Goal: Task Accomplishment & Management: Check status

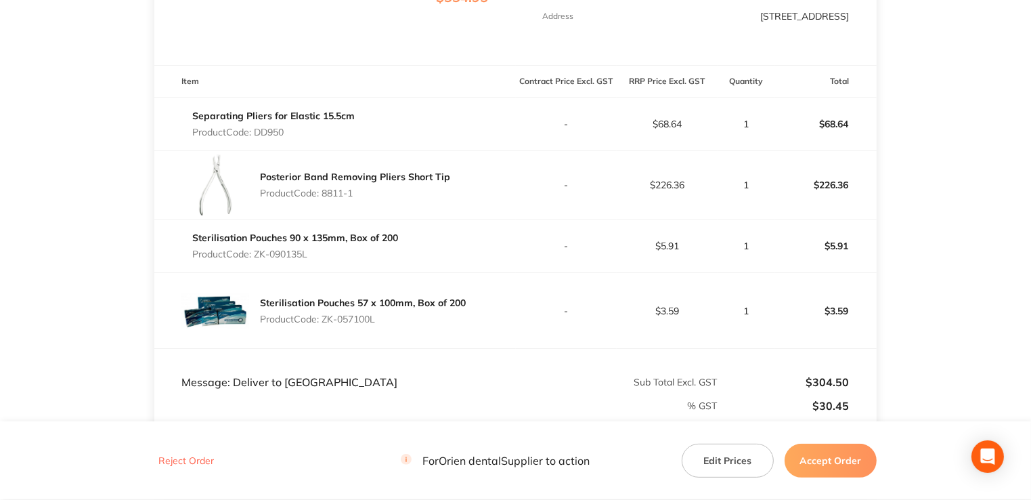
drag, startPoint x: 357, startPoint y: 184, endPoint x: 325, endPoint y: 185, distance: 32.5
click at [325, 187] on p "Product Code: 8811-1" at bounding box center [355, 192] width 190 height 11
copy p "8811-1"
drag, startPoint x: 334, startPoint y: 248, endPoint x: 257, endPoint y: 243, distance: 78.0
click at [257, 243] on div "Sterilisation Pouches 90 x 135mm, Box of 200 Product Code: ZK-090135L" at bounding box center [295, 246] width 206 height 38
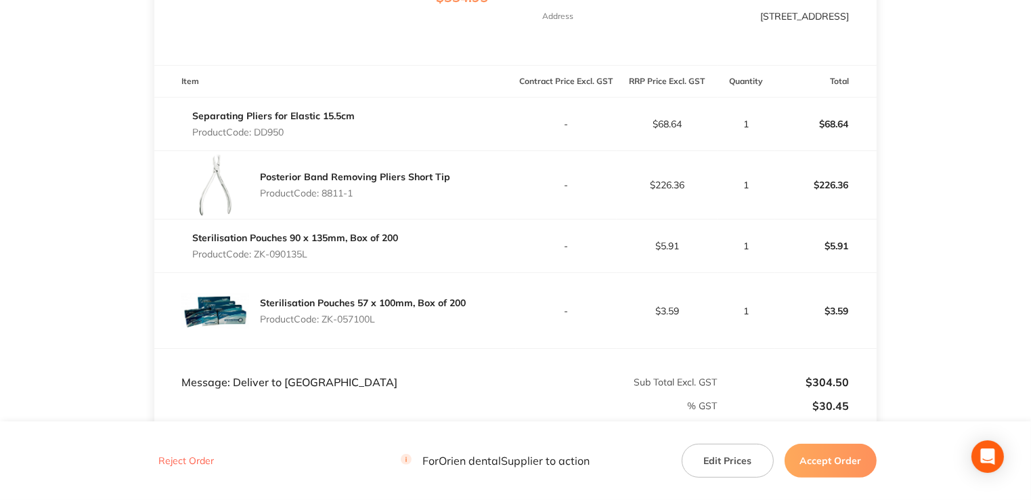
copy p "ZK-090135L"
drag, startPoint x: 383, startPoint y: 307, endPoint x: 325, endPoint y: 307, distance: 58.2
click at [325, 313] on p "Product Code: ZK-057100L" at bounding box center [363, 318] width 206 height 11
drag, startPoint x: 325, startPoint y: 307, endPoint x: 336, endPoint y: 307, distance: 10.8
copy p "ZK-057100L"
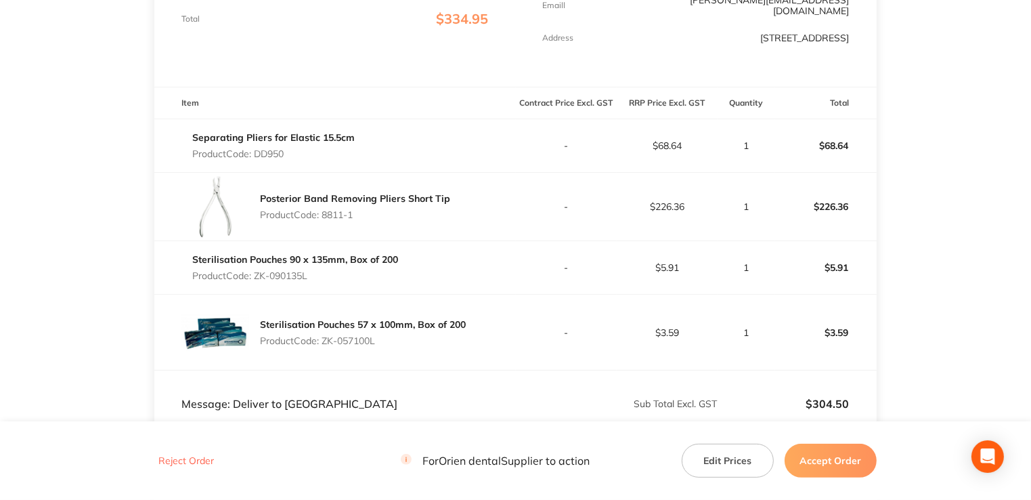
scroll to position [370, 0]
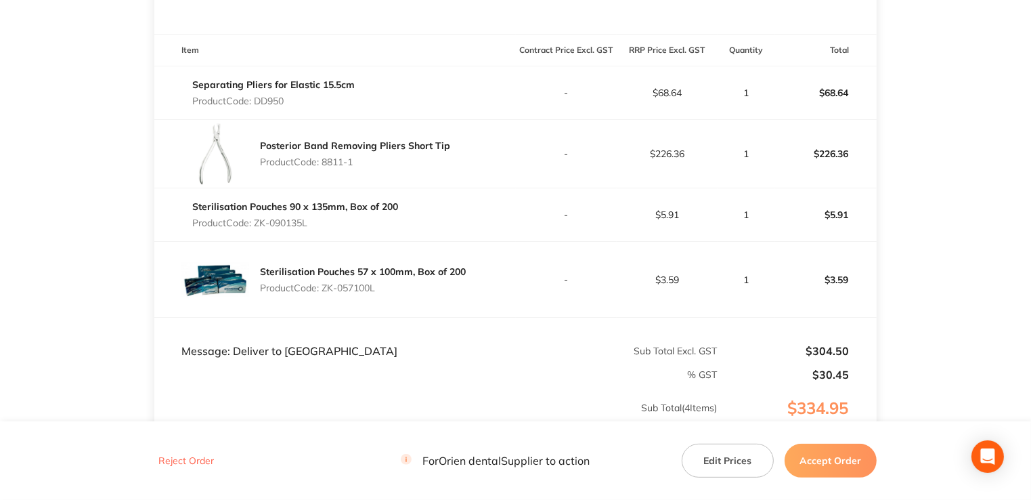
click at [839, 462] on button "Accept Order" at bounding box center [830, 460] width 92 height 34
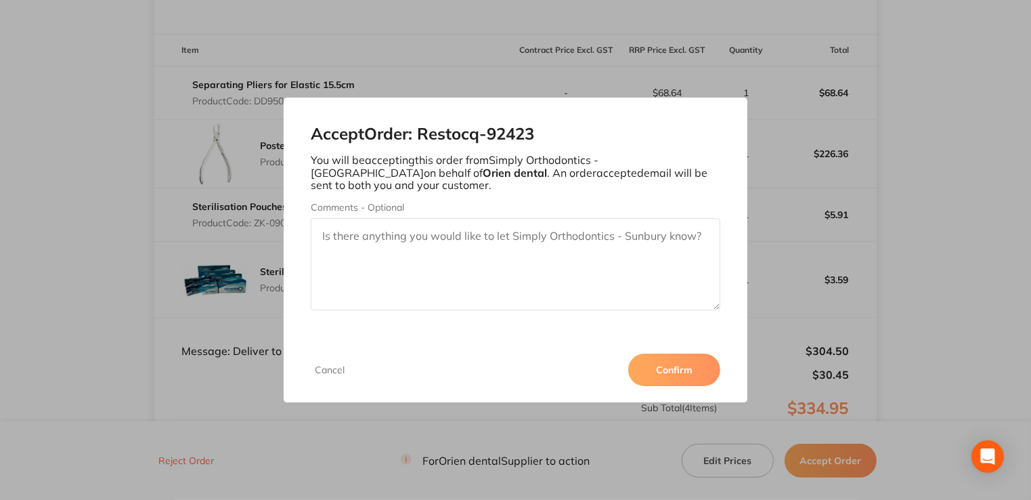
click at [659, 361] on button "Confirm" at bounding box center [674, 369] width 92 height 32
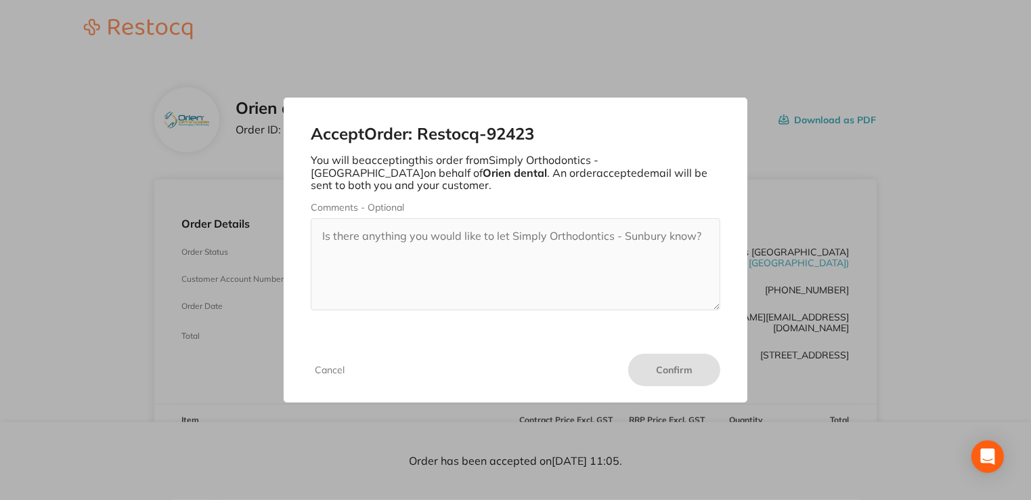
scroll to position [68, 0]
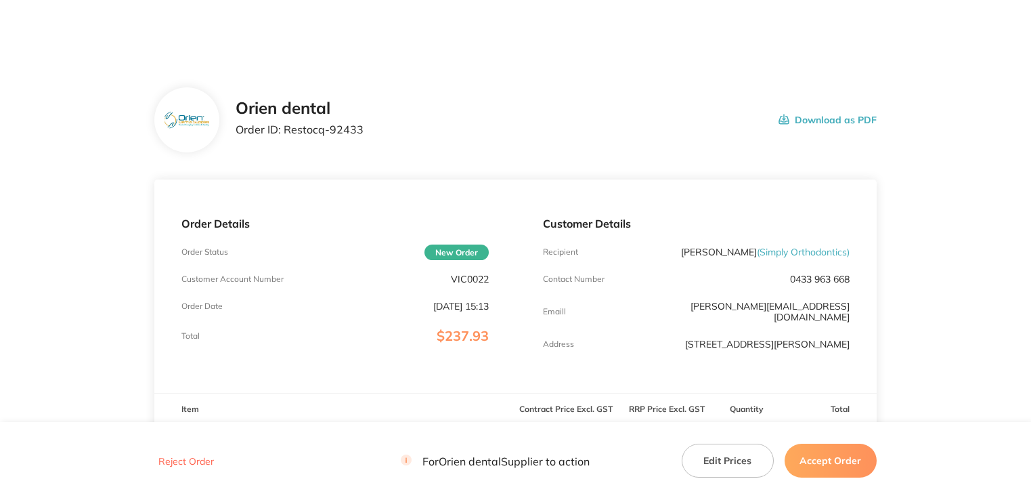
click at [463, 282] on p "VIC0022" at bounding box center [470, 278] width 38 height 11
click at [463, 278] on p "VIC0022" at bounding box center [470, 278] width 38 height 11
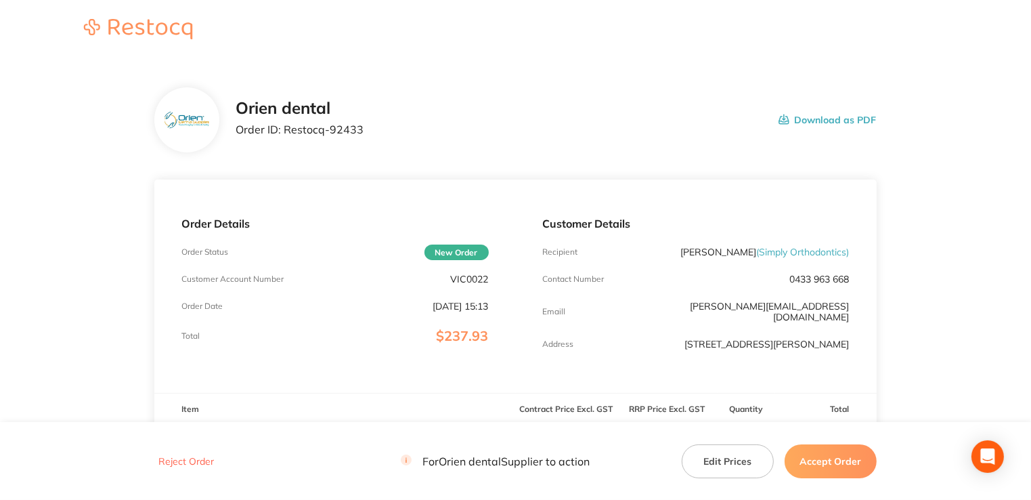
drag, startPoint x: 463, startPoint y: 278, endPoint x: 364, endPoint y: 371, distance: 136.0
click at [364, 371] on div "Order Details Order Status New Order Customer Account Number VIC0022 Order Date…" at bounding box center [334, 285] width 361 height 213
click at [466, 280] on p "VIC0022" at bounding box center [470, 278] width 38 height 11
copy p "VIC0022"
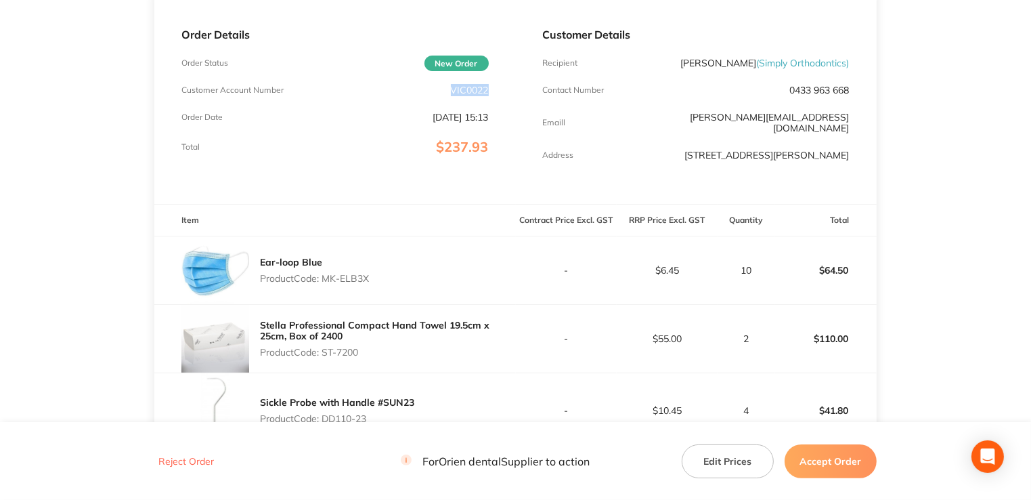
scroll to position [203, 0]
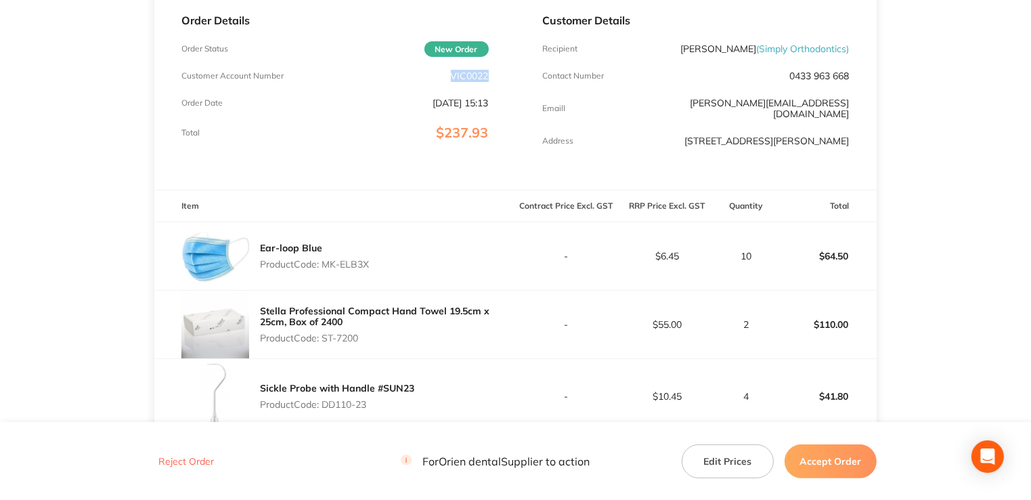
drag, startPoint x: 381, startPoint y: 264, endPoint x: 324, endPoint y: 262, distance: 57.6
click at [324, 262] on div "Ear-loop Blue Product Code: MK-ELB3X" at bounding box center [334, 256] width 361 height 68
copy p "MK-ELB3X"
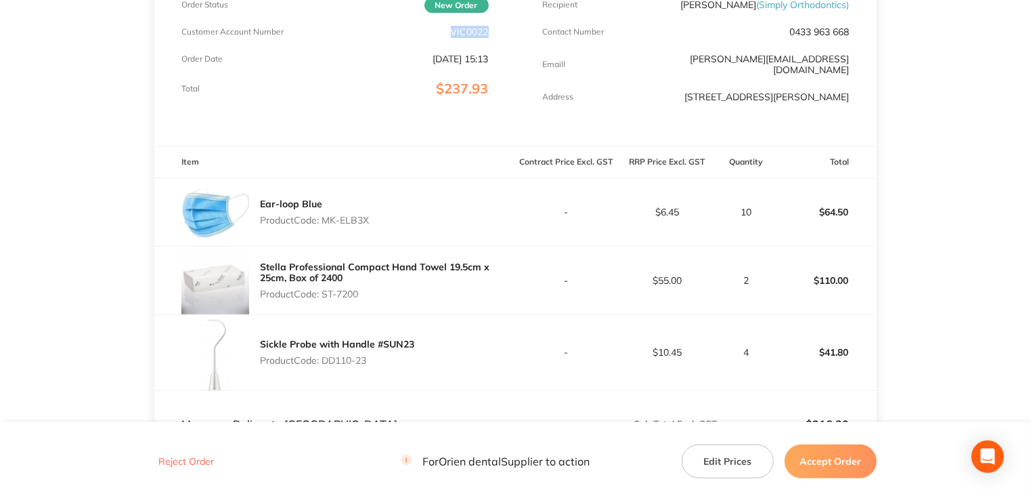
scroll to position [271, 0]
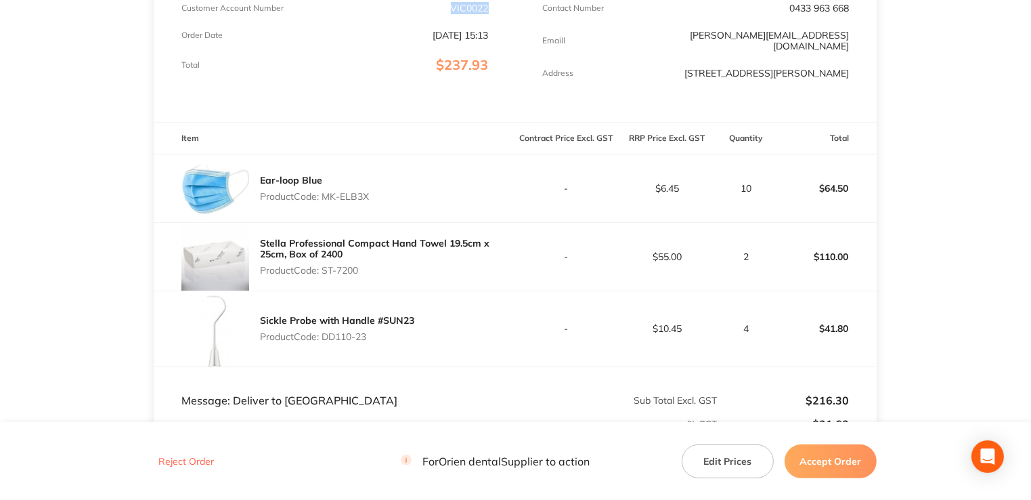
drag, startPoint x: 397, startPoint y: 264, endPoint x: 324, endPoint y: 271, distance: 73.5
click at [324, 271] on p "Product Code: ST-7200" at bounding box center [387, 270] width 255 height 11
copy p "ST-7200"
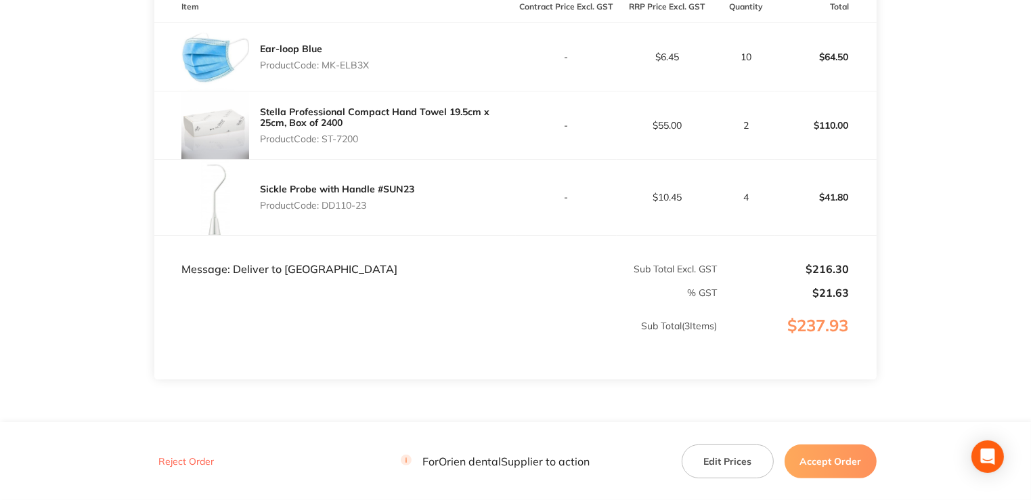
scroll to position [406, 0]
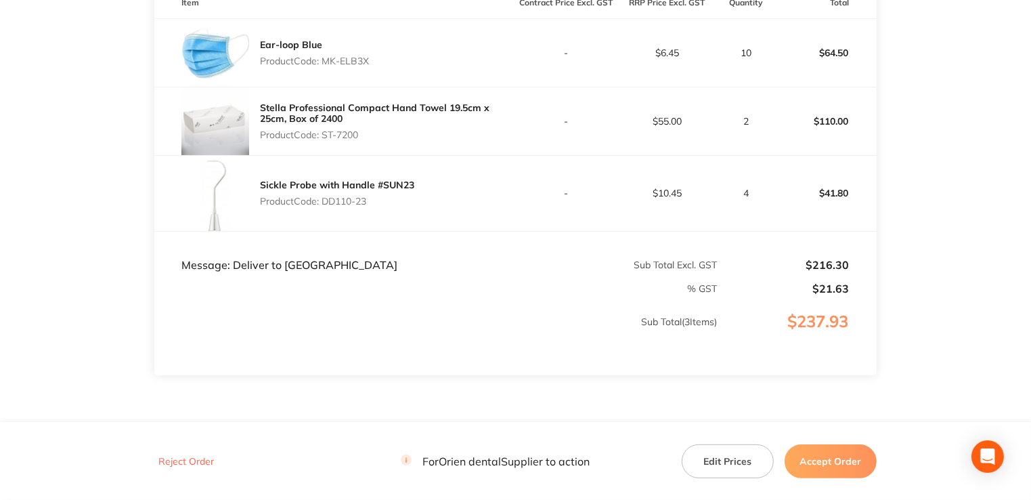
drag, startPoint x: 386, startPoint y: 195, endPoint x: 323, endPoint y: 207, distance: 64.1
click at [323, 207] on div "Sickle Probe with Handle #SUN23 Product Code: DD110-23" at bounding box center [337, 193] width 154 height 38
copy p "DD110-23"
click at [437, 272] on td "% GST" at bounding box center [435, 283] width 563 height 24
click at [456, 284] on p "% GST" at bounding box center [436, 288] width 562 height 11
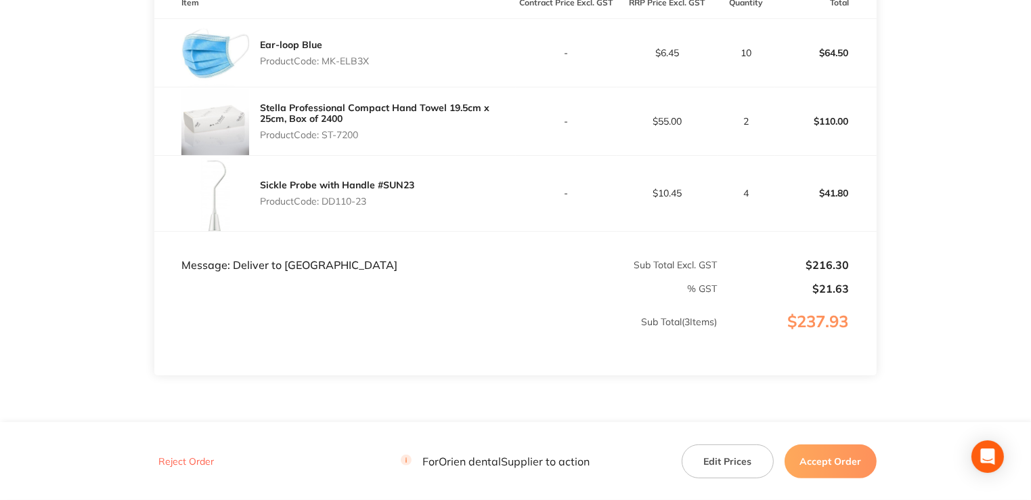
click at [832, 462] on button "Accept Order" at bounding box center [830, 460] width 92 height 34
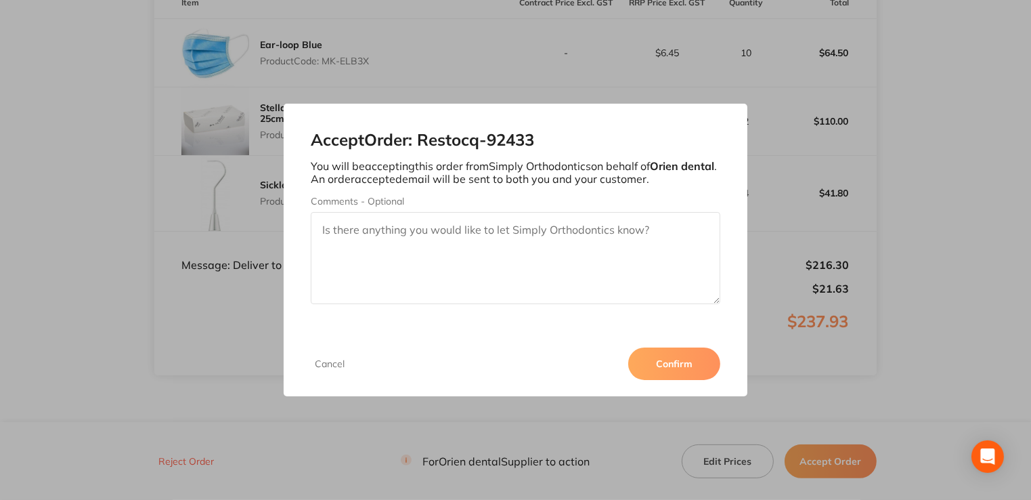
click at [700, 380] on div "Cancel Confirm" at bounding box center [516, 363] width 464 height 65
click at [698, 374] on button "Confirm" at bounding box center [674, 363] width 92 height 32
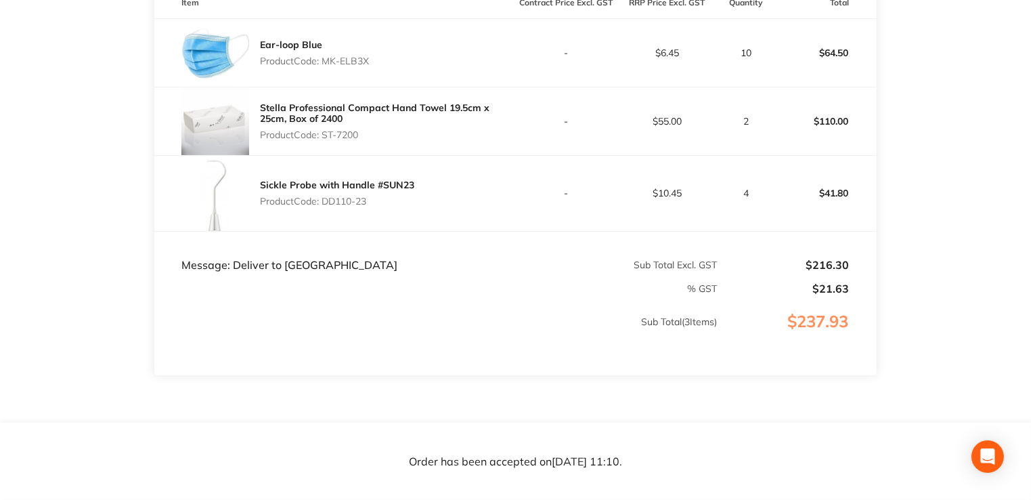
click at [552, 315] on td "Sub Total ( 3 Items)" at bounding box center [435, 335] width 563 height 80
click at [550, 315] on td "Sub Total ( 3 Items)" at bounding box center [435, 335] width 563 height 80
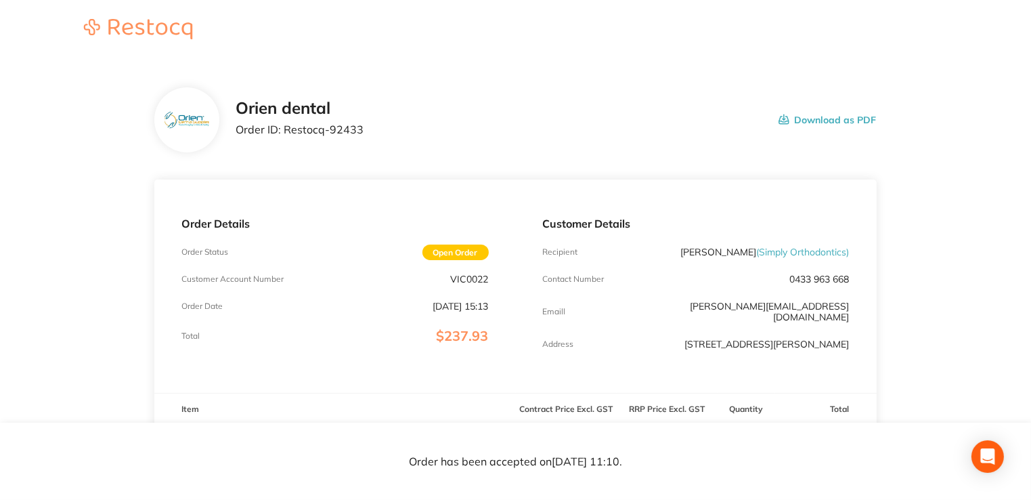
drag, startPoint x: 254, startPoint y: 254, endPoint x: 295, endPoint y: 316, distance: 73.8
click at [295, 316] on div "Order Details Order Status Open Order Customer Account Number VIC0022 Order Dat…" at bounding box center [334, 285] width 361 height 213
